Goal: Book appointment/travel/reservation

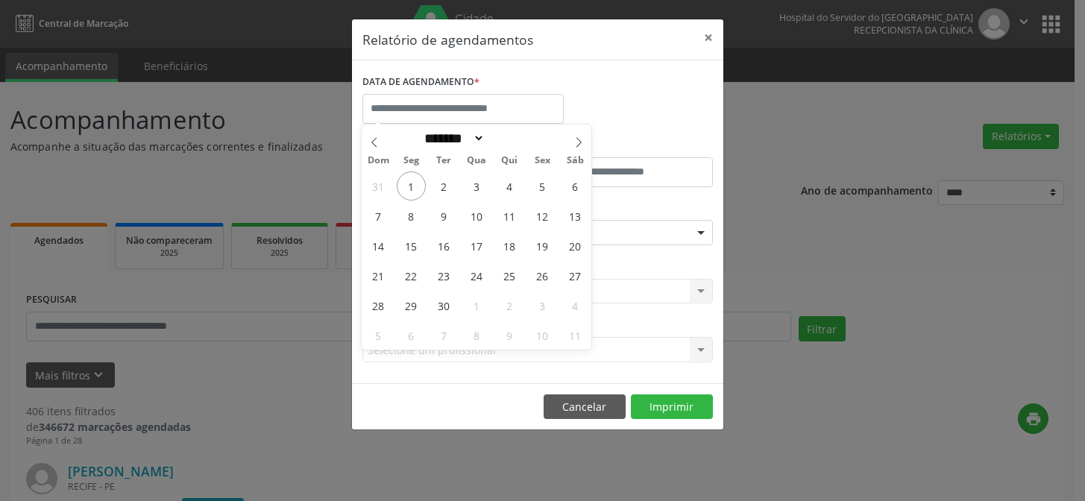
select select "*"
click at [418, 197] on span "1" at bounding box center [411, 186] width 29 height 29
type input "**********"
click at [418, 197] on span "1" at bounding box center [411, 186] width 29 height 29
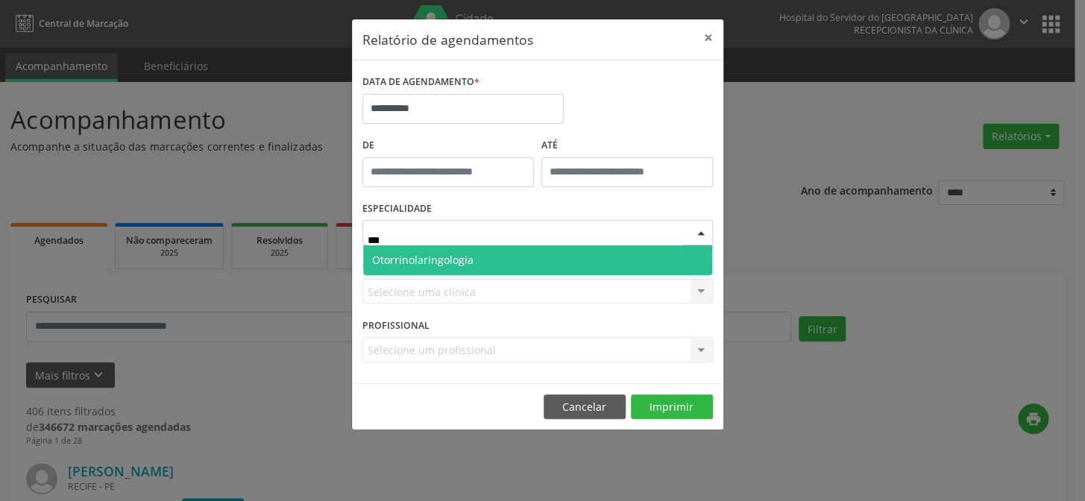
click at [434, 258] on span "Otorrinolaringologia" at bounding box center [422, 260] width 101 height 14
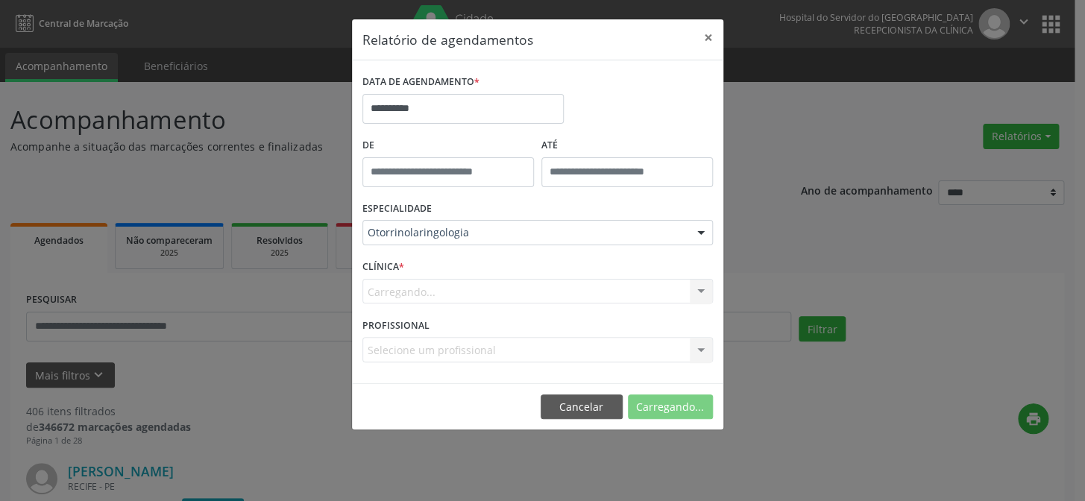
click at [454, 289] on div "Carregando... Hse Nenhum resultado encontrado para: " " Não há nenhuma opção pa…" at bounding box center [538, 291] width 351 height 25
click at [444, 286] on div "Carregando... Hse Nenhum resultado encontrado para: " " Não há nenhuma opção pa…" at bounding box center [538, 291] width 351 height 25
click at [447, 290] on div "Carregando... Hse Nenhum resultado encontrado para: " " Não há nenhuma opção pa…" at bounding box center [538, 291] width 351 height 25
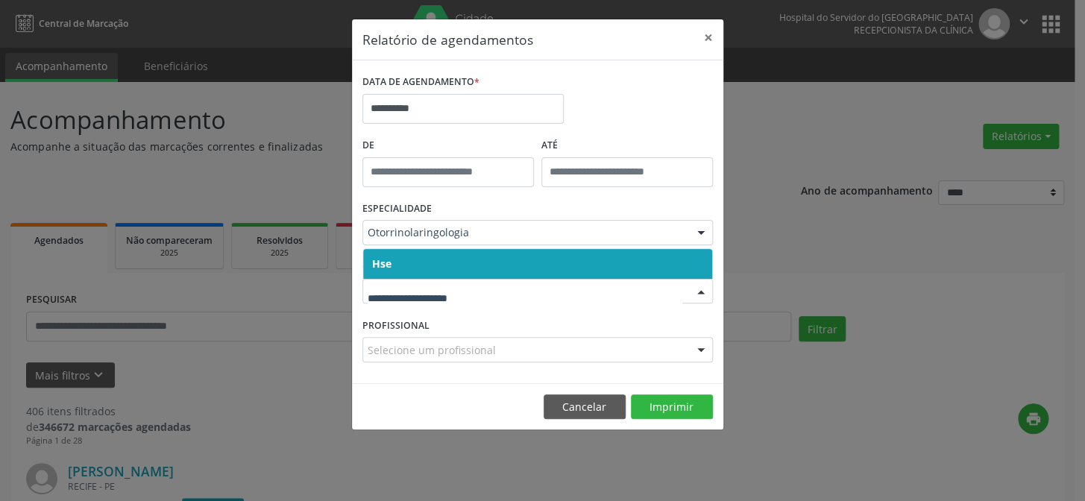
click at [419, 262] on span "Hse" at bounding box center [537, 264] width 349 height 30
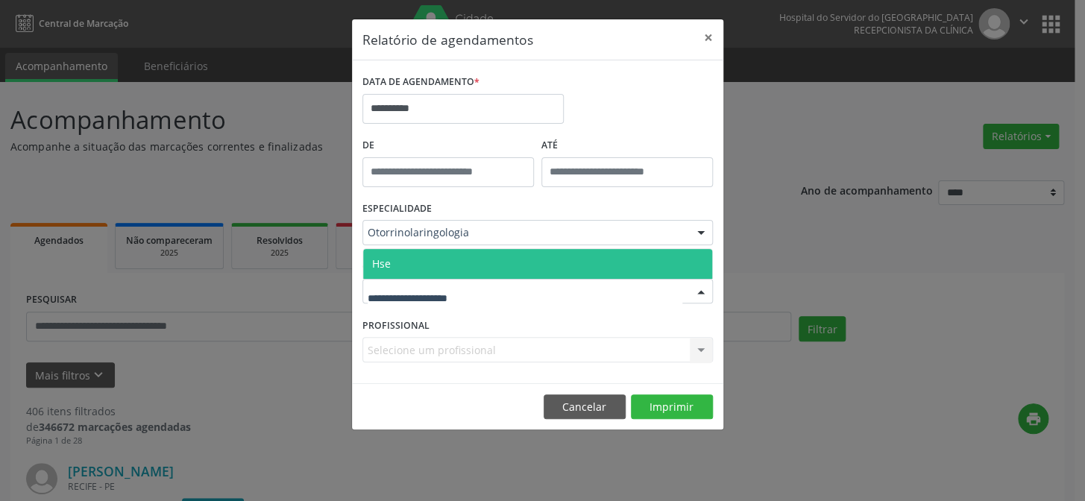
click at [412, 255] on span "Hse" at bounding box center [537, 264] width 349 height 30
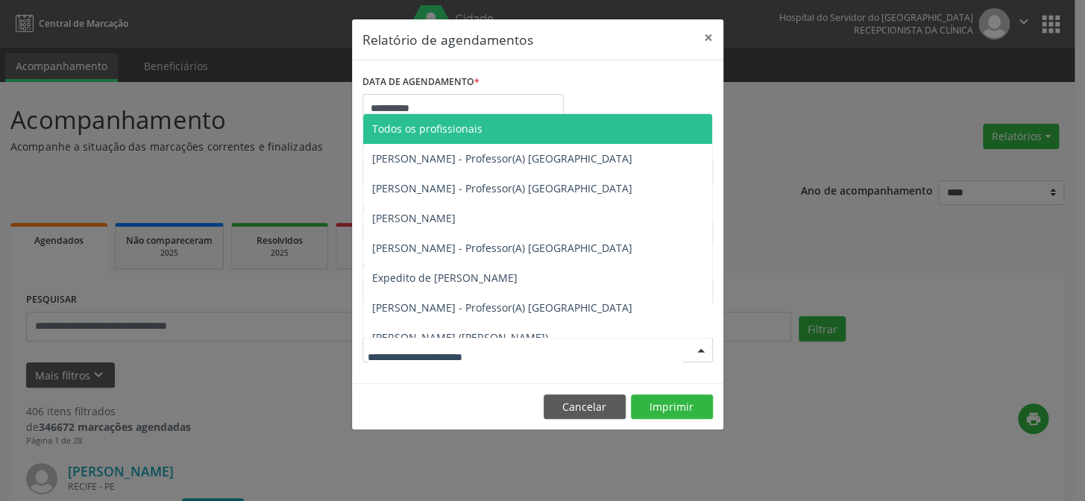
click at [475, 131] on span "Todos os profissionais" at bounding box center [427, 129] width 110 height 14
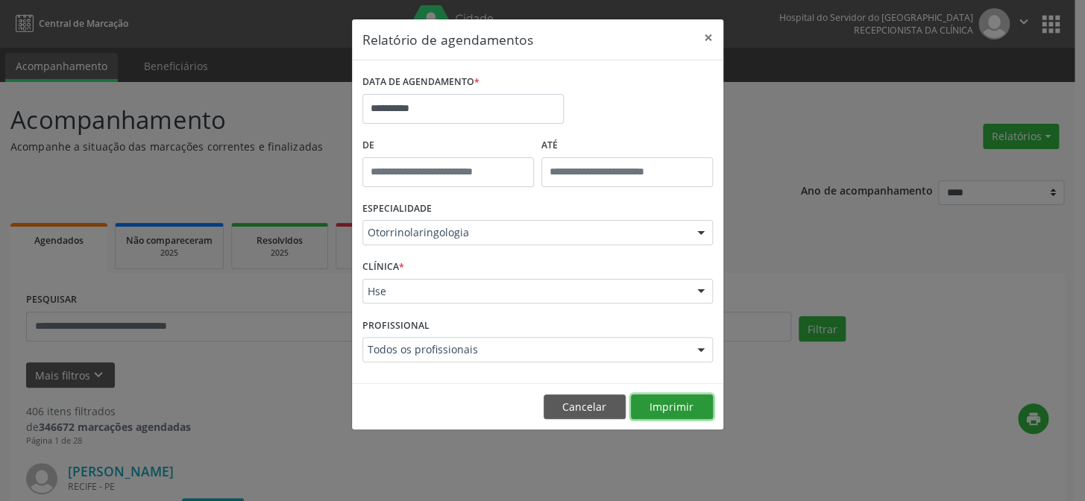
click at [656, 402] on button "Imprimir" at bounding box center [672, 407] width 82 height 25
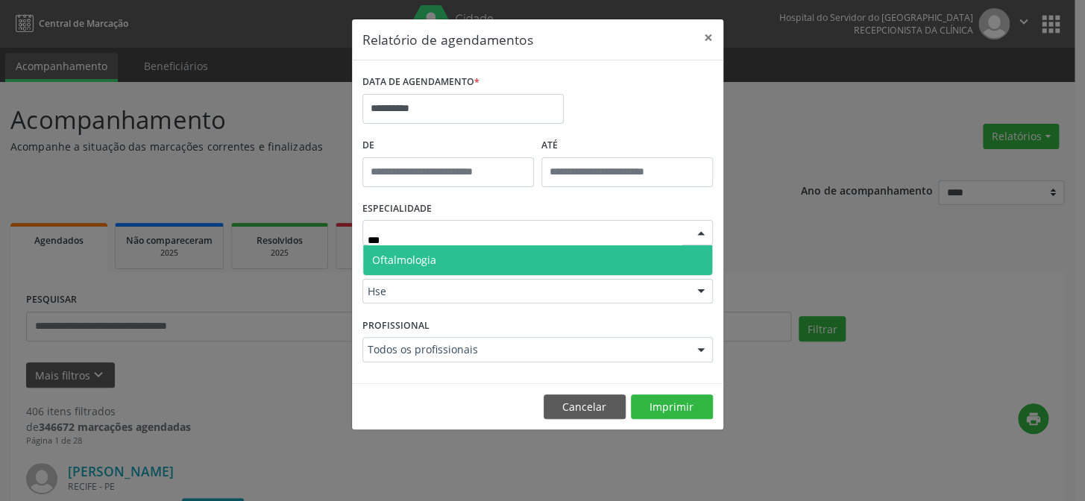
type input "****"
click at [427, 259] on span "Oftalmologia" at bounding box center [404, 260] width 64 height 14
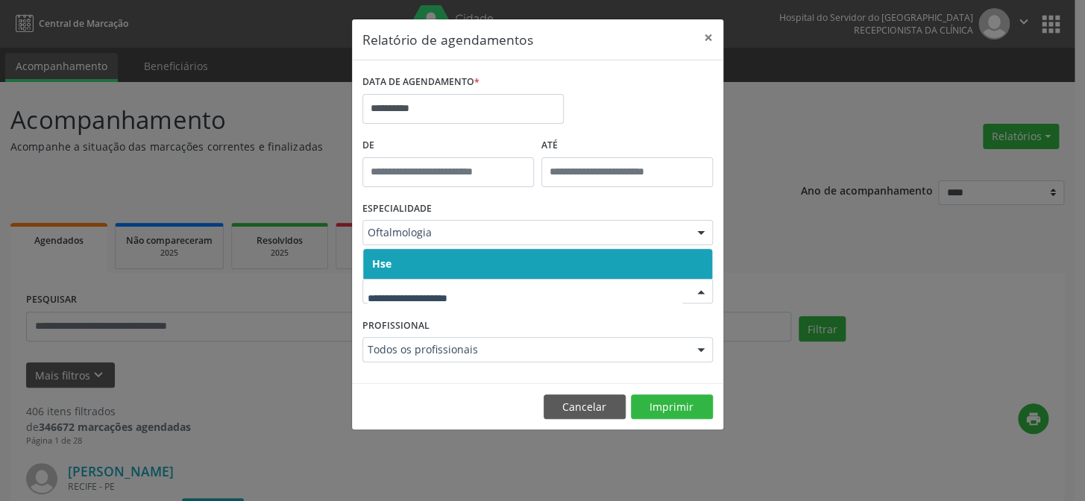
drag, startPoint x: 386, startPoint y: 261, endPoint x: 390, endPoint y: 280, distance: 19.2
click at [386, 260] on span "Hse" at bounding box center [381, 264] width 19 height 14
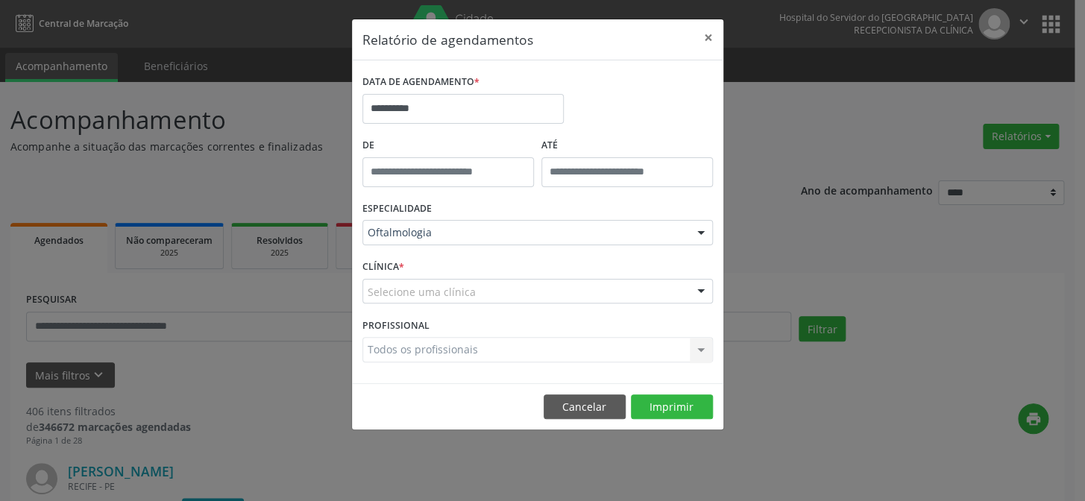
click at [396, 304] on div "CLÍNICA * Selecione uma clínica Hse Nenhum resultado encontrado para: " " Não h…" at bounding box center [538, 285] width 358 height 58
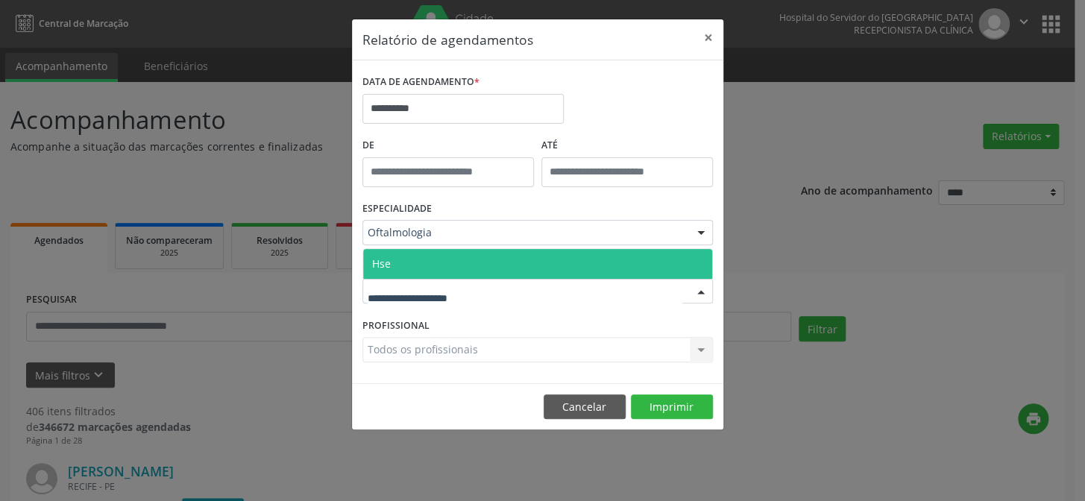
click at [392, 260] on span "Hse" at bounding box center [537, 264] width 349 height 30
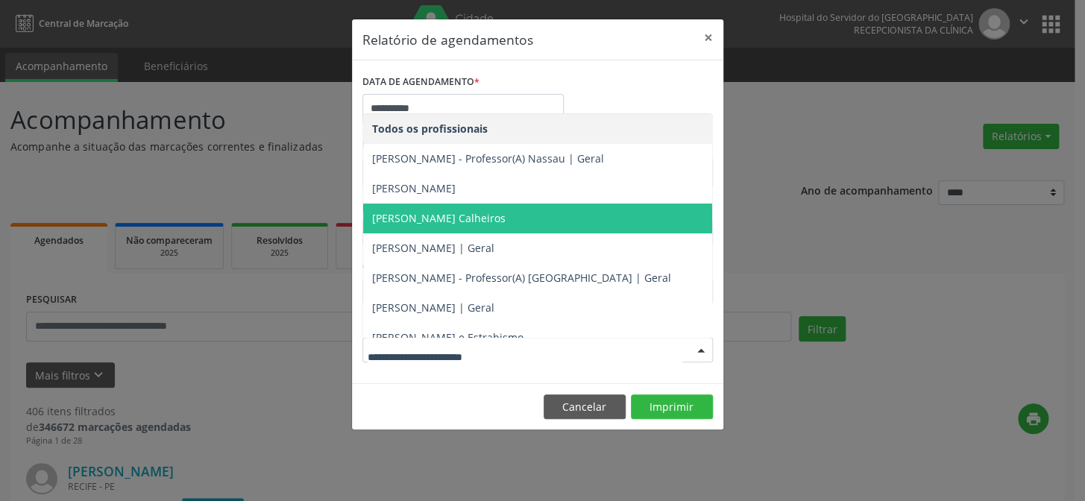
type input "*"
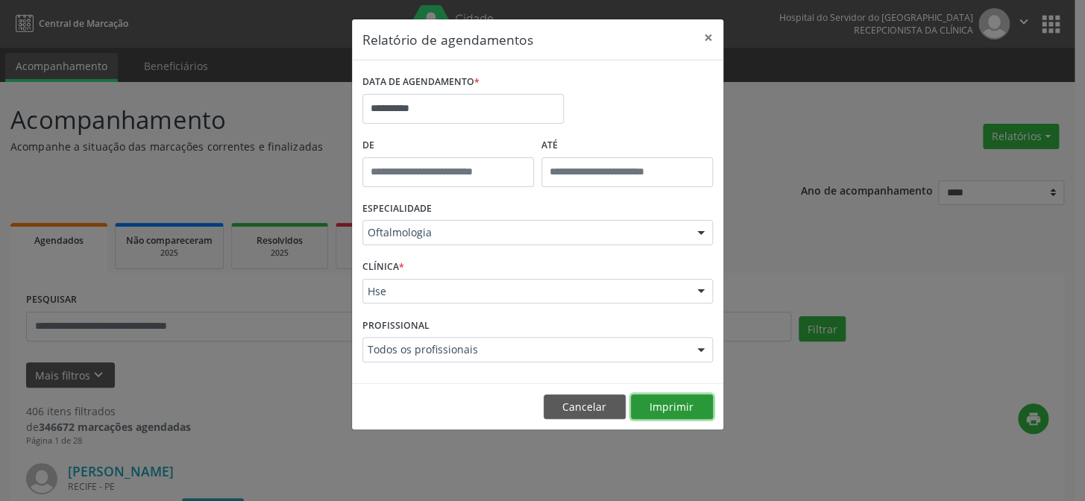
click at [668, 413] on button "Imprimir" at bounding box center [672, 407] width 82 height 25
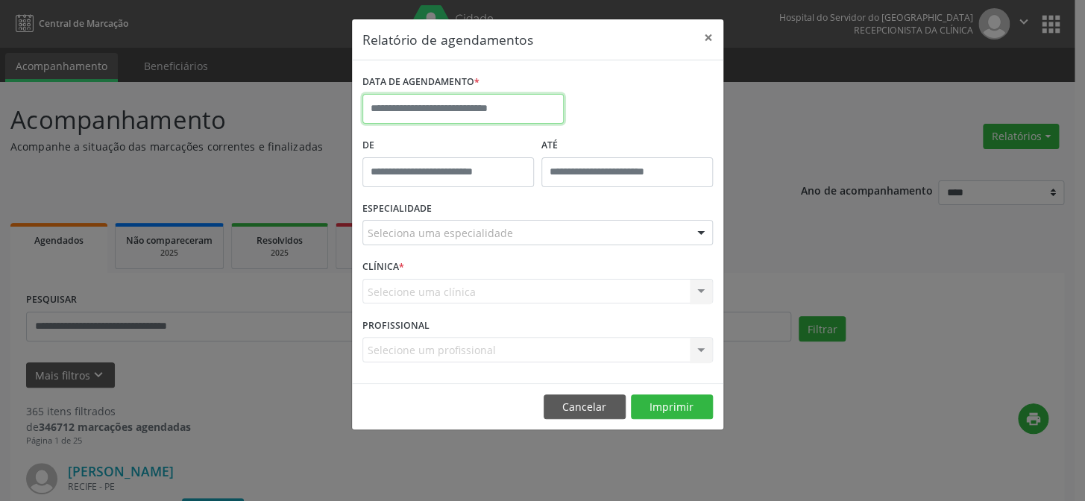
click at [449, 95] on input "text" at bounding box center [463, 109] width 201 height 30
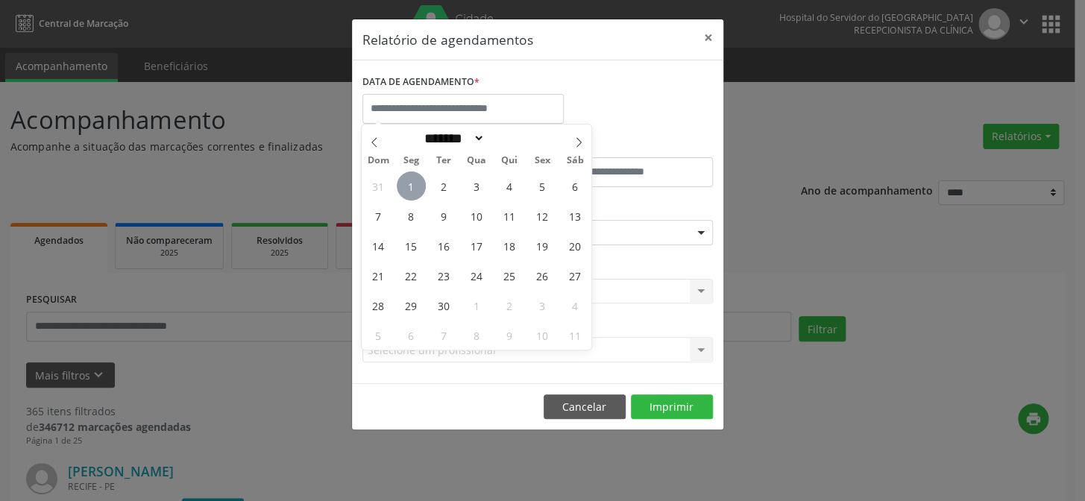
click at [410, 185] on span "1" at bounding box center [411, 186] width 29 height 29
type input "**********"
click at [411, 186] on span "1" at bounding box center [411, 186] width 29 height 29
type input "*****"
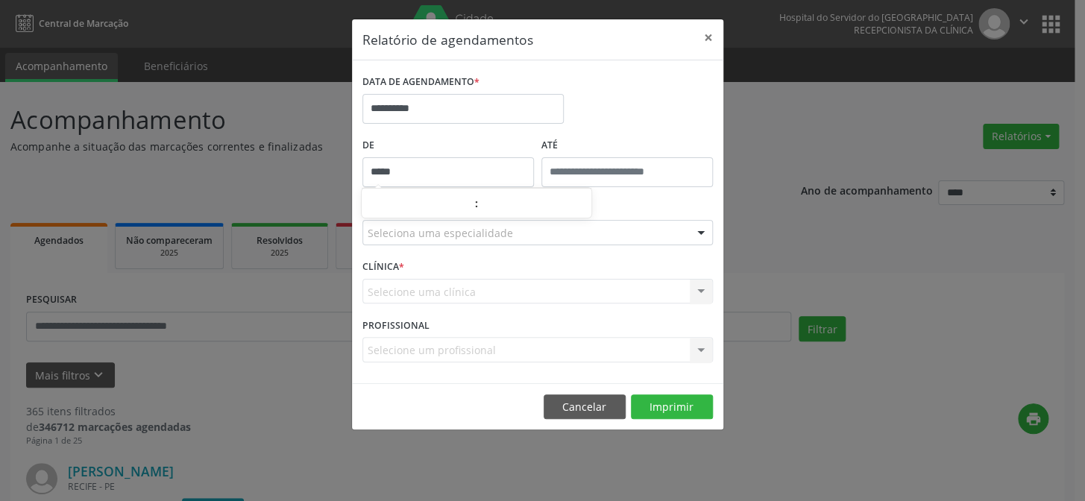
click at [411, 186] on input "*****" at bounding box center [449, 172] width 172 height 30
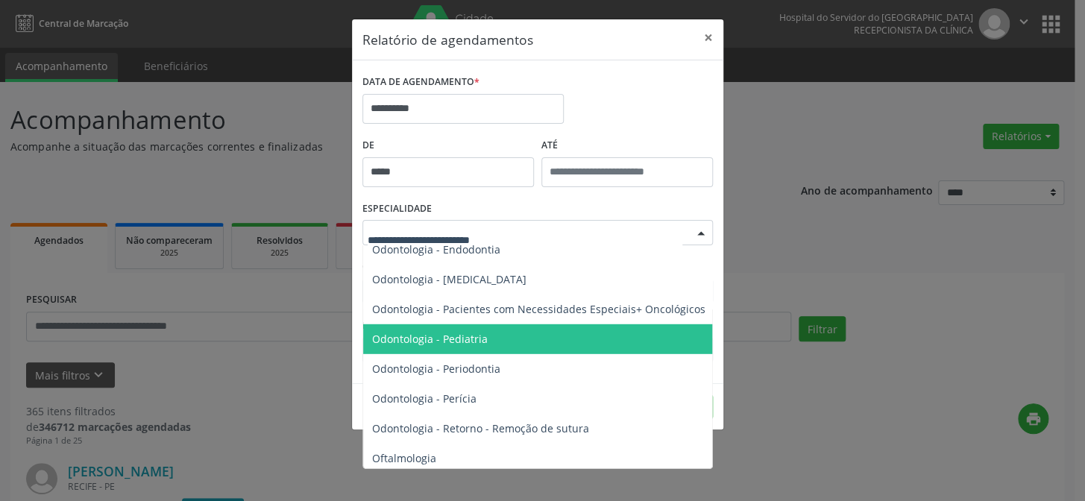
scroll to position [1966, 0]
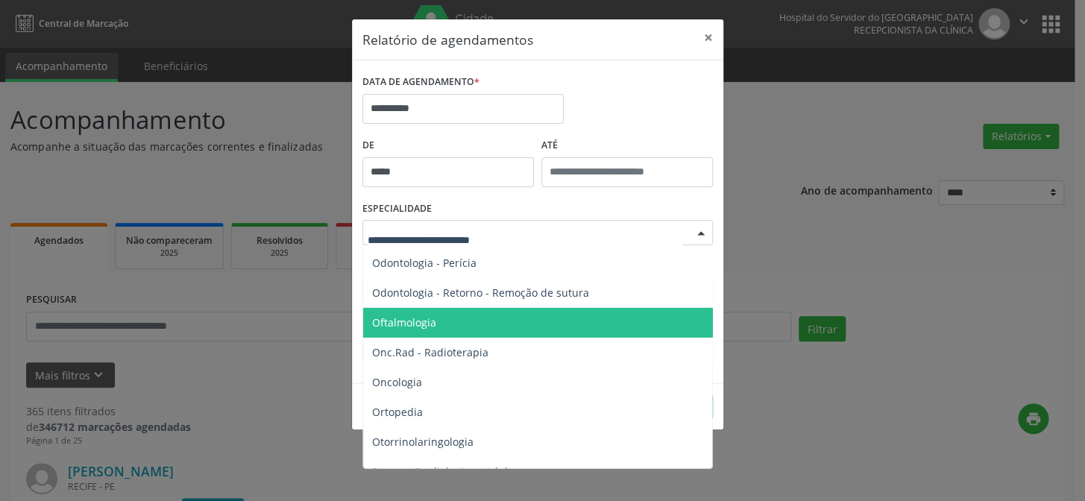
click at [431, 320] on span "Oftalmologia" at bounding box center [404, 323] width 64 height 14
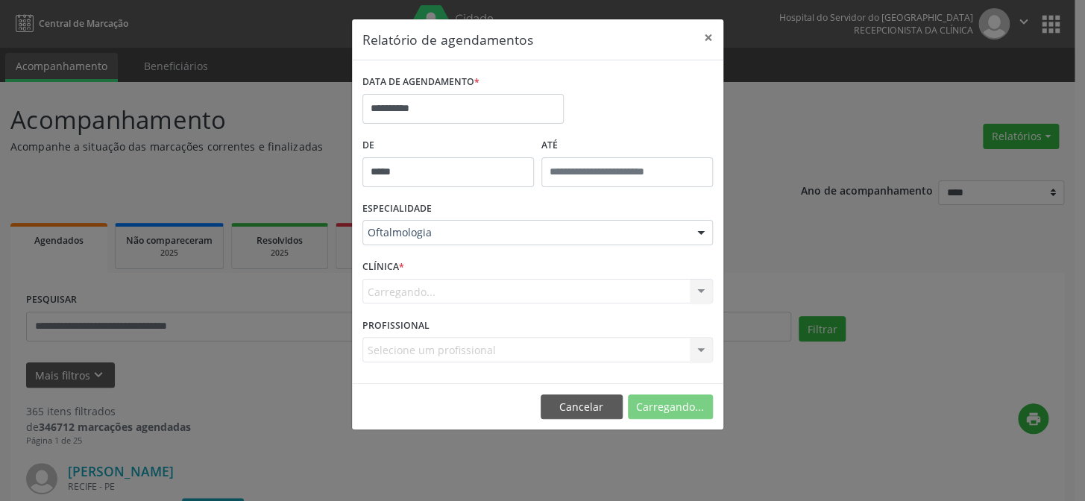
click at [431, 320] on form "**********" at bounding box center [538, 222] width 351 height 302
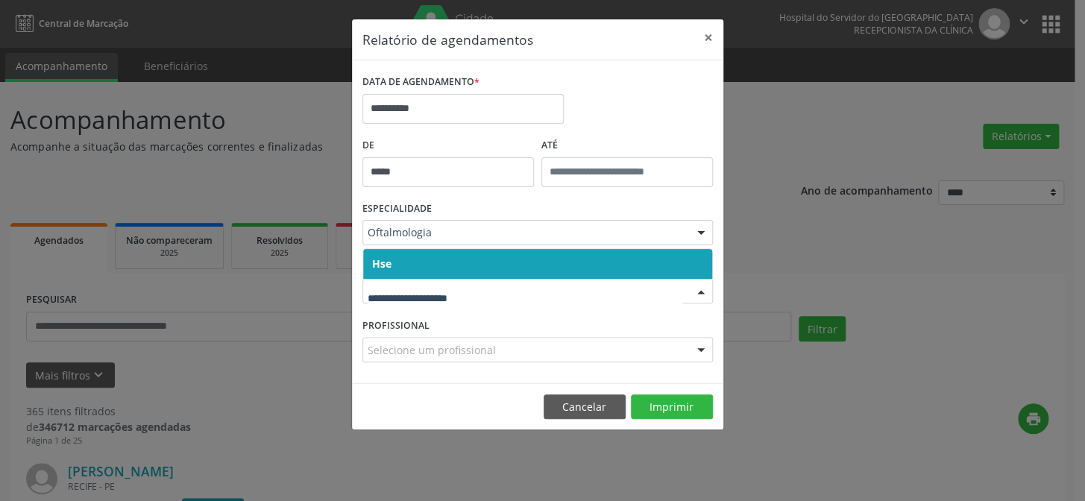
click at [438, 265] on span "Hse" at bounding box center [537, 264] width 349 height 30
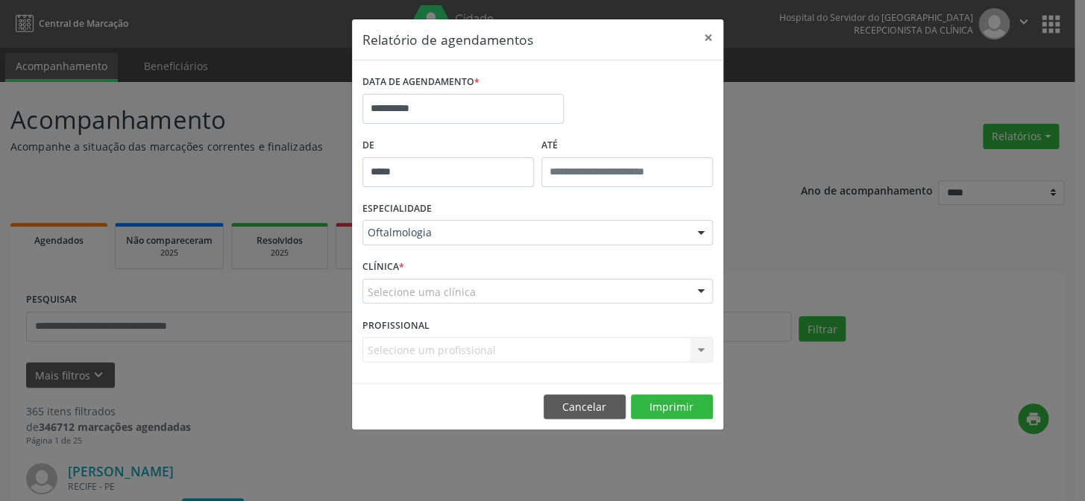
click at [430, 307] on div "CLÍNICA * Selecione uma clínica Hse Nenhum resultado encontrado para: " " Não h…" at bounding box center [538, 285] width 358 height 58
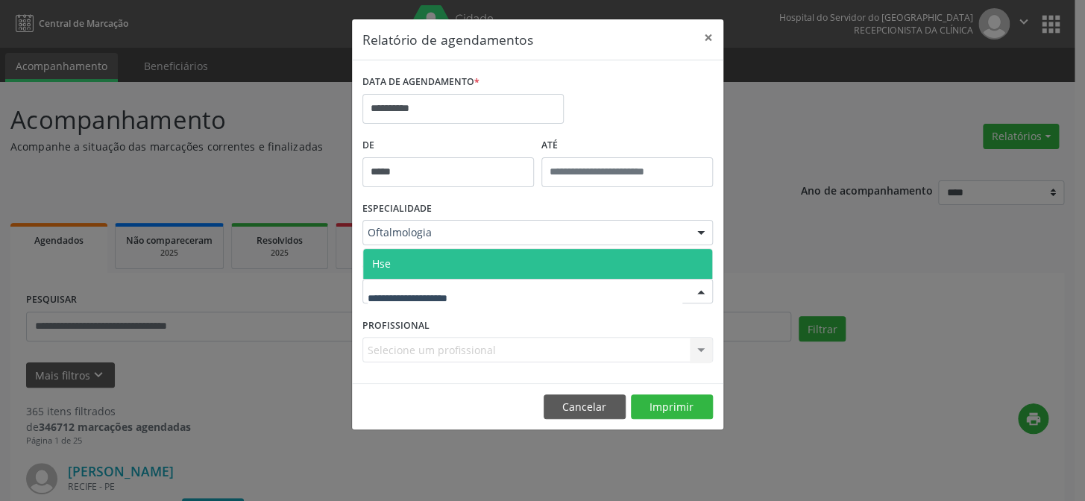
click at [446, 267] on span "Hse" at bounding box center [537, 264] width 349 height 30
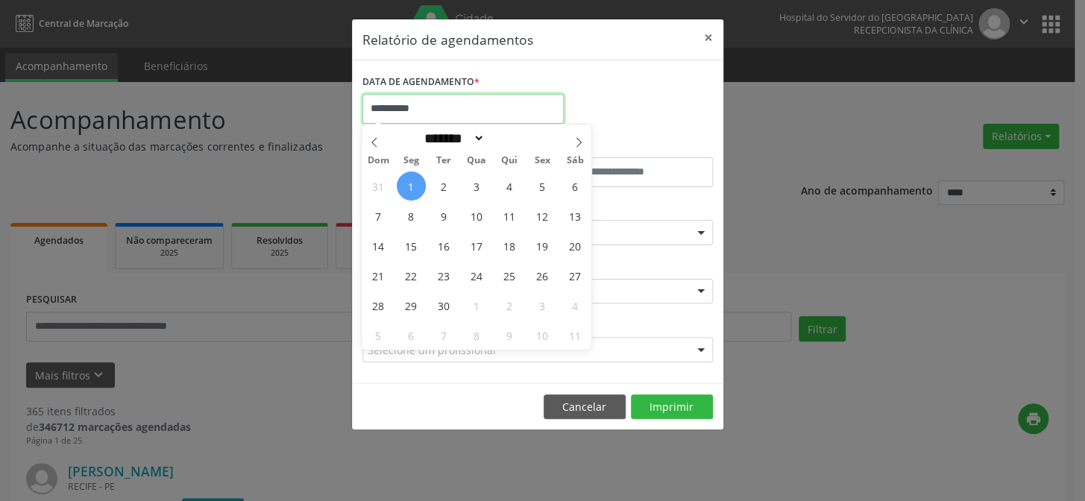
click at [441, 99] on input "**********" at bounding box center [463, 109] width 201 height 30
click at [410, 184] on span "1" at bounding box center [411, 186] width 29 height 29
type input "**********"
click at [410, 184] on span "1" at bounding box center [411, 186] width 29 height 29
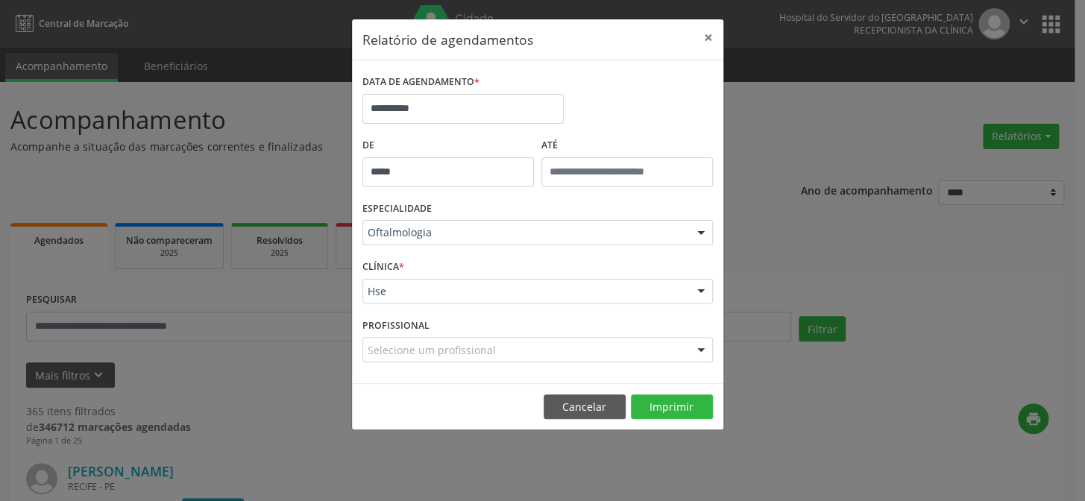
click at [700, 230] on div at bounding box center [701, 233] width 22 height 25
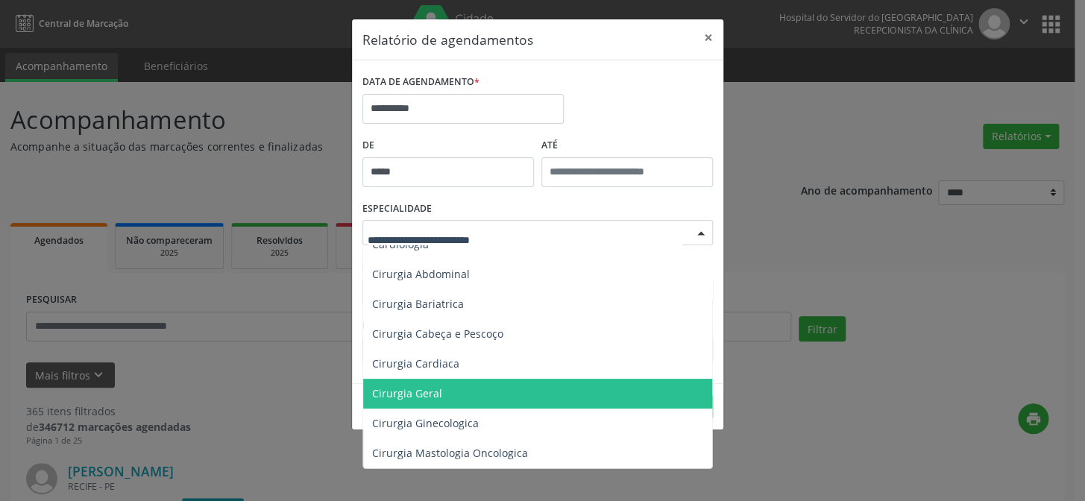
scroll to position [203, 0]
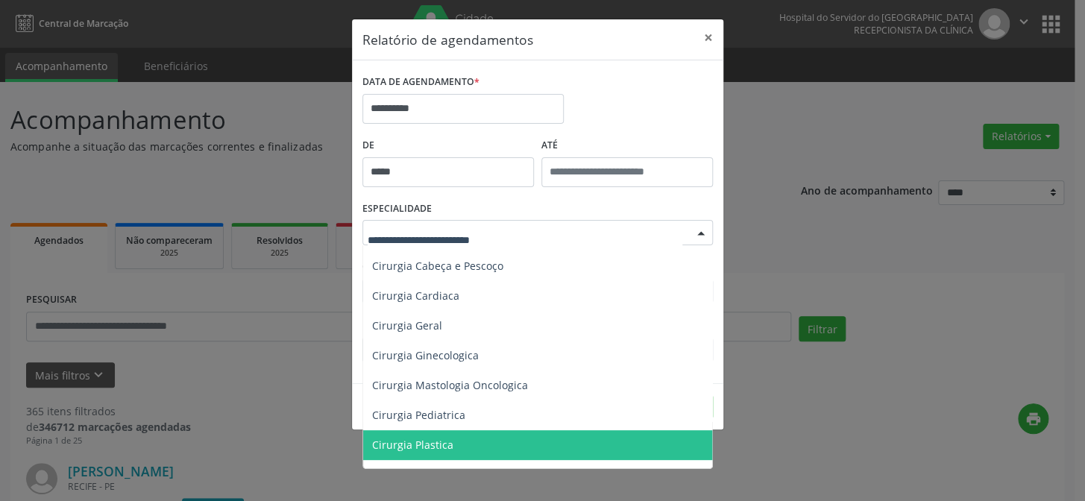
click at [429, 444] on span "Cirurgia Plastica" at bounding box center [412, 445] width 81 height 14
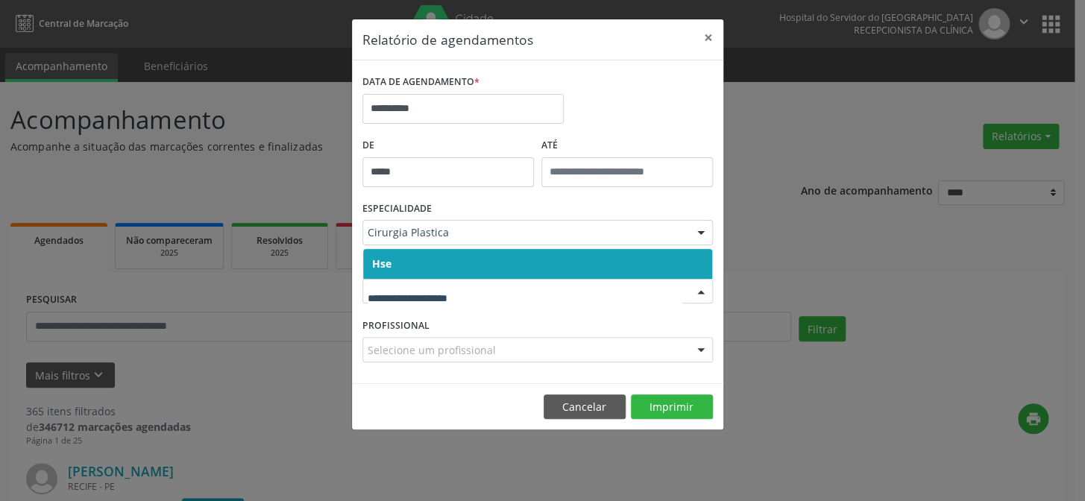
drag, startPoint x: 441, startPoint y: 300, endPoint x: 454, endPoint y: 283, distance: 21.2
click at [442, 300] on div at bounding box center [538, 291] width 351 height 25
click at [457, 264] on span "Hse" at bounding box center [537, 264] width 349 height 30
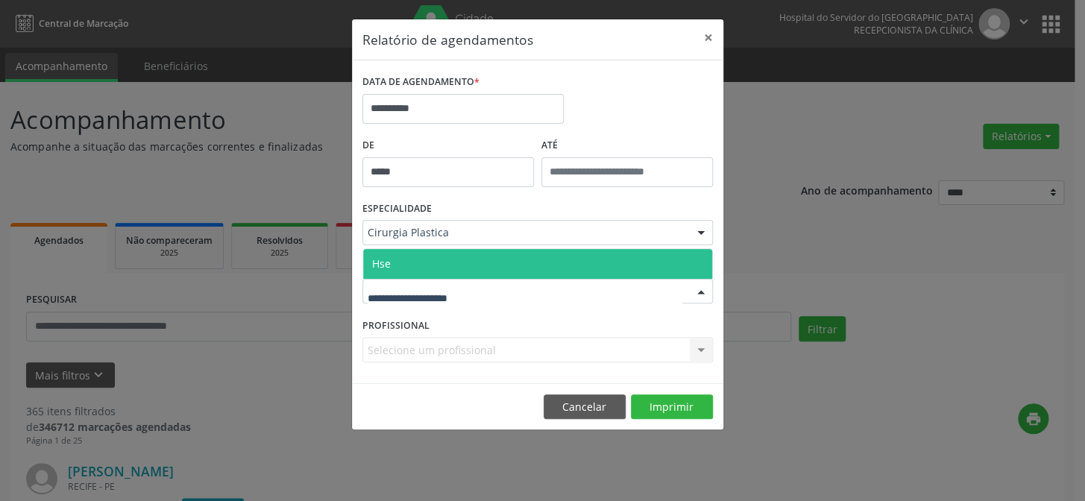
click at [457, 269] on span "Hse" at bounding box center [537, 264] width 349 height 30
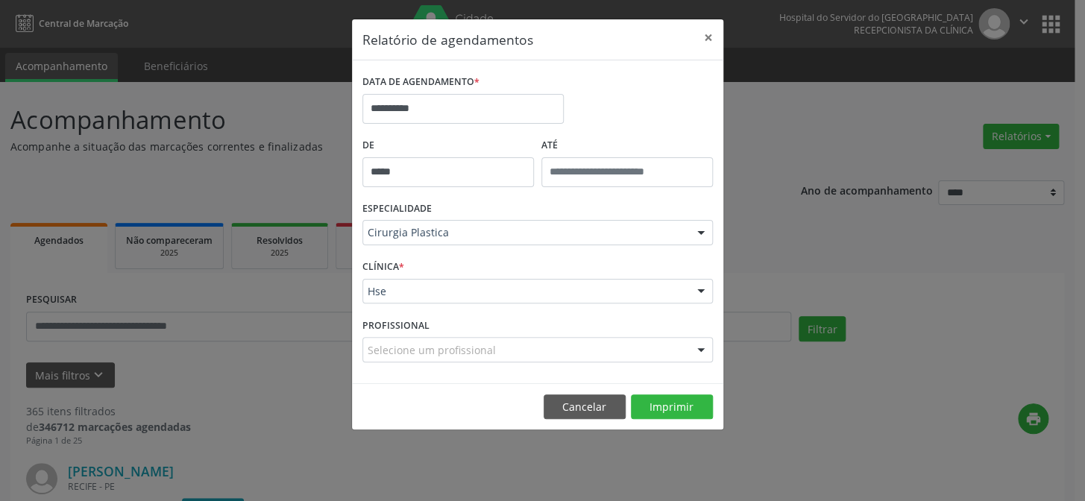
click at [700, 350] on div at bounding box center [701, 350] width 22 height 25
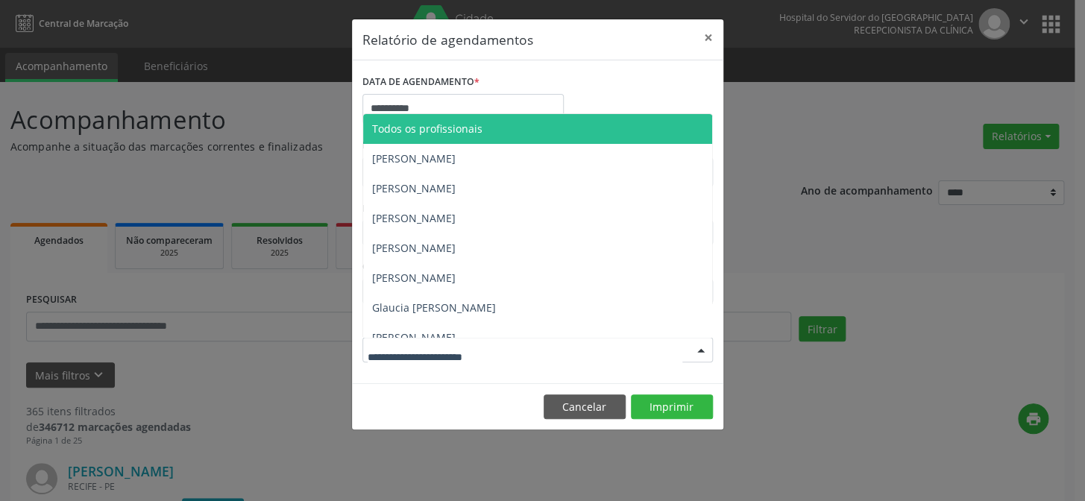
click at [701, 348] on div at bounding box center [701, 350] width 22 height 25
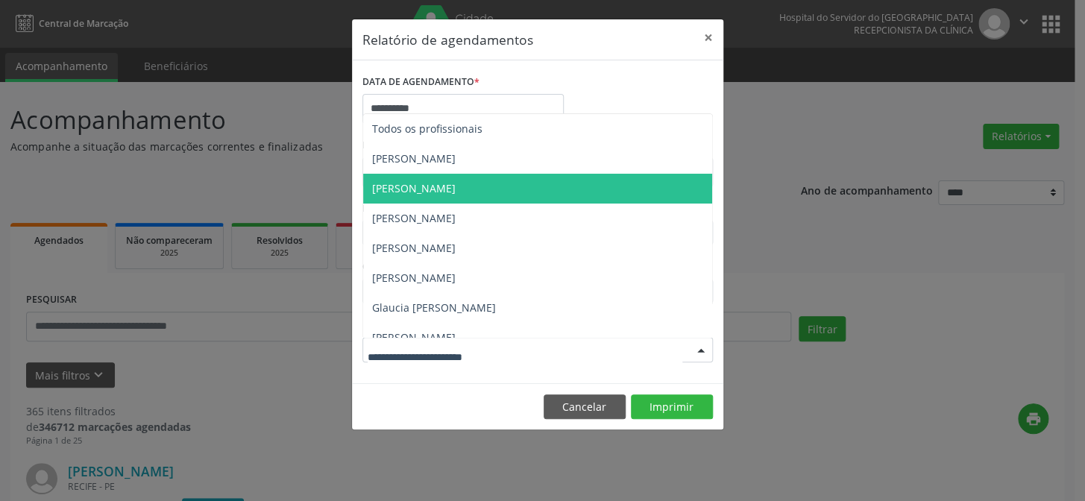
click at [454, 189] on span "[PERSON_NAME]" at bounding box center [414, 188] width 84 height 14
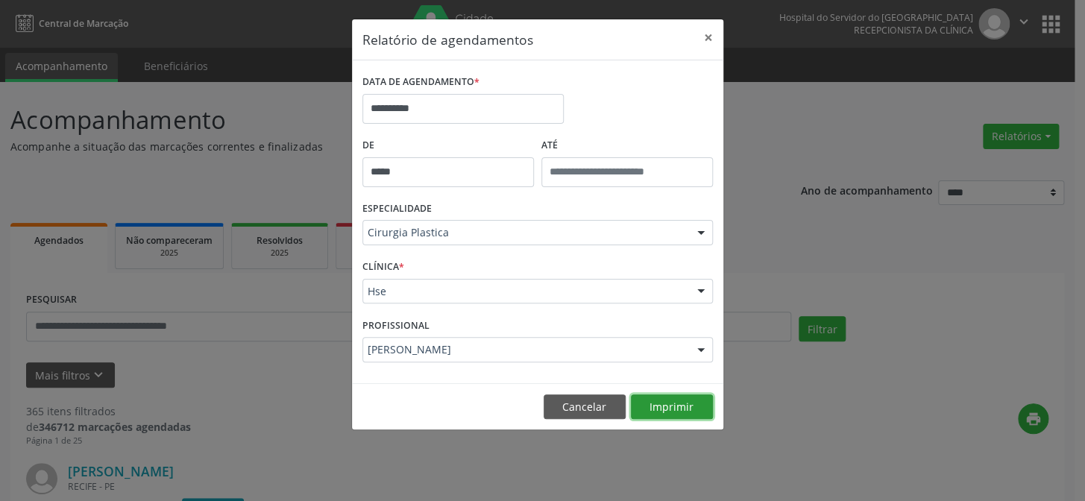
click at [669, 405] on button "Imprimir" at bounding box center [672, 407] width 82 height 25
